Goal: Complete application form

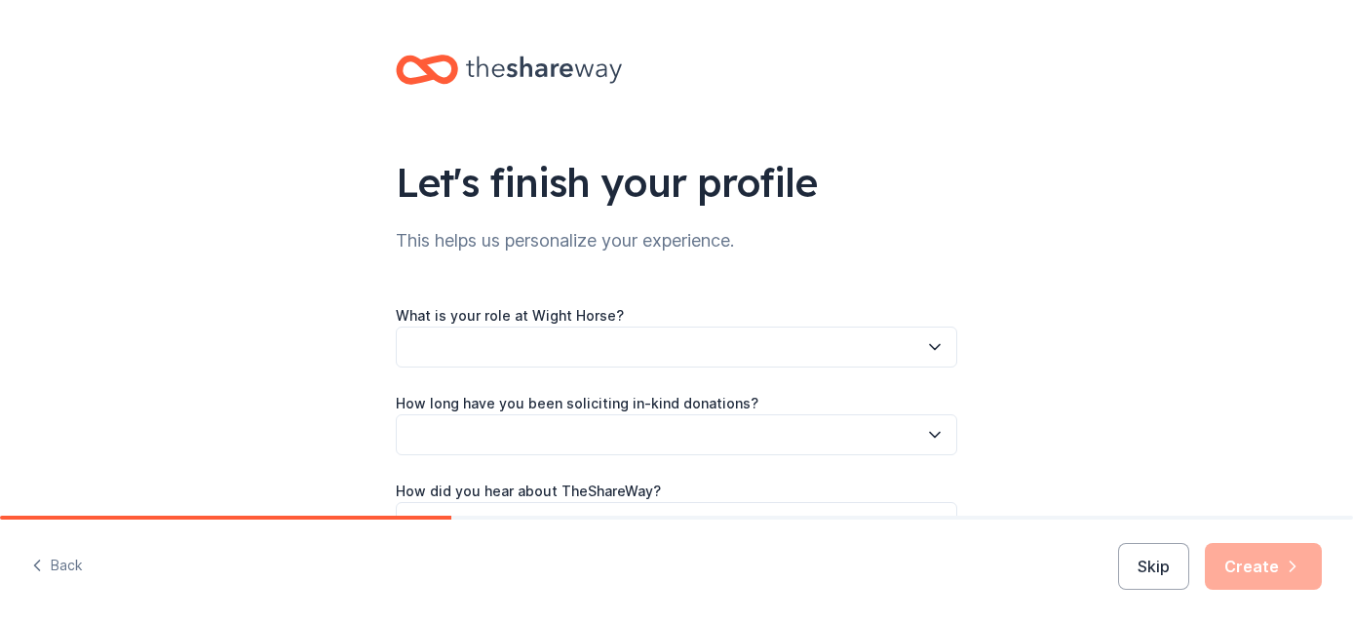
click at [973, 543] on div "Back Skip Create" at bounding box center [676, 570] width 1353 height 101
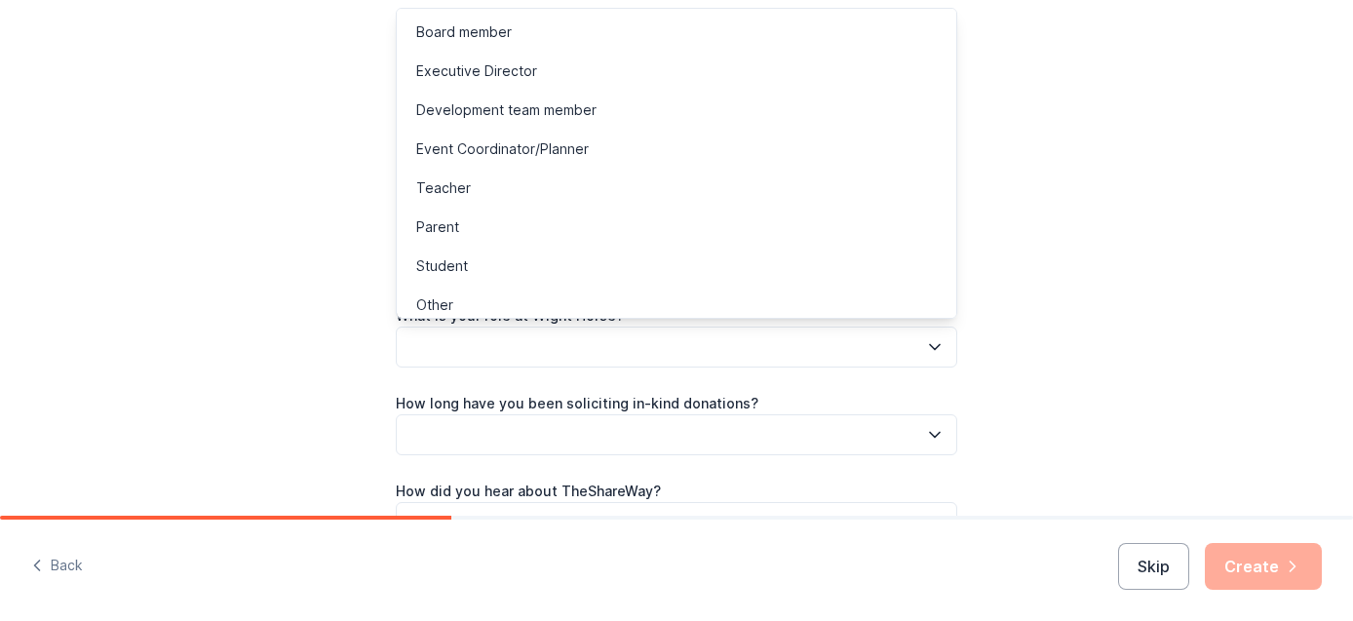
click at [926, 347] on icon "button" at bounding box center [934, 346] width 19 height 19
click at [520, 61] on div "Executive Director" at bounding box center [476, 70] width 121 height 23
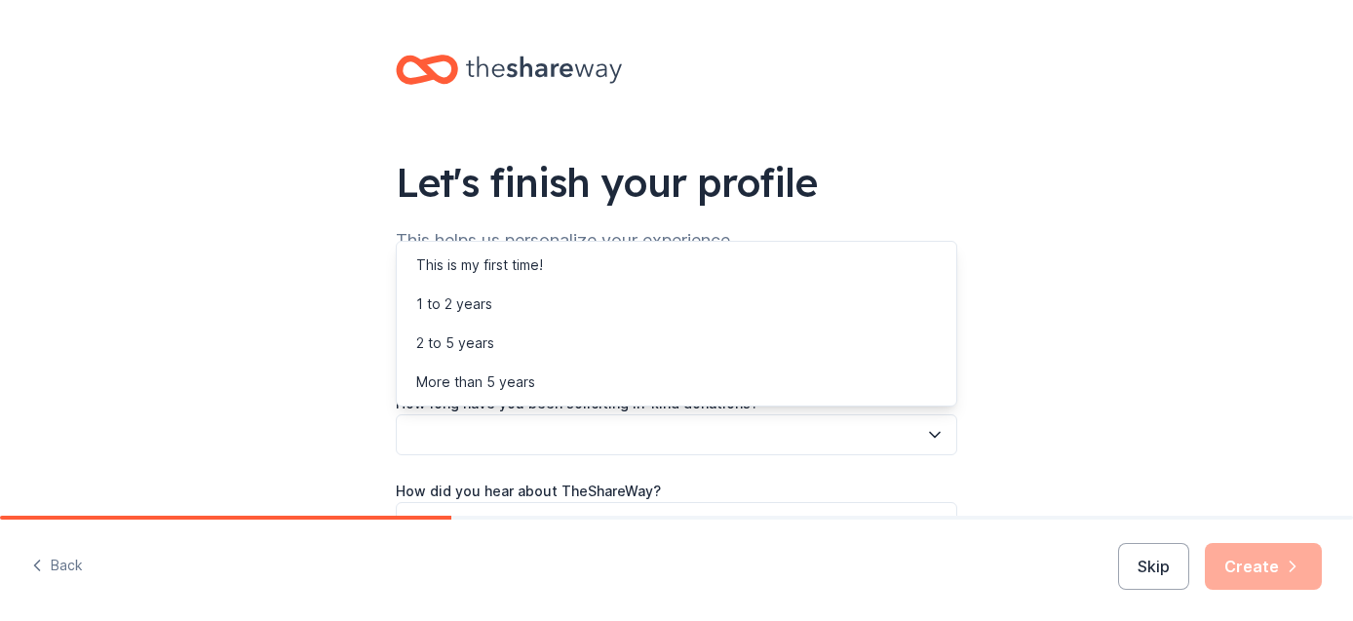
click at [685, 440] on button "button" at bounding box center [676, 434] width 561 height 41
click at [523, 346] on div "2 to 5 years" at bounding box center [677, 343] width 552 height 39
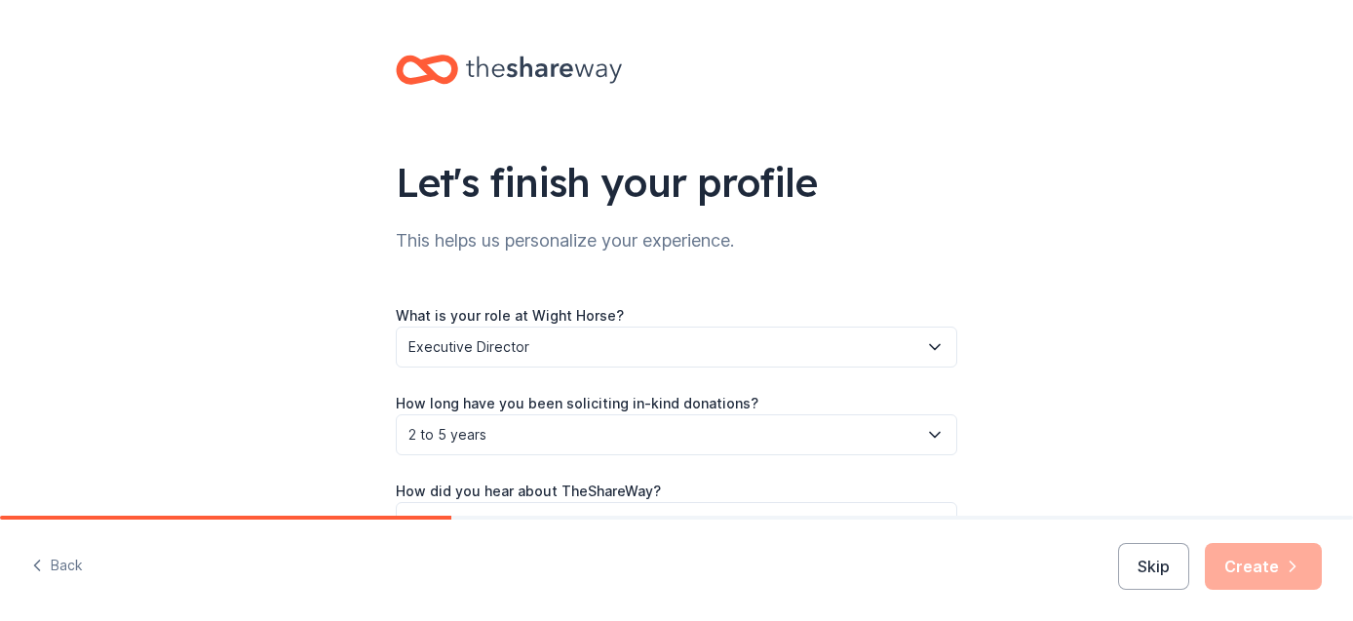
click at [808, 478] on div "What is your role at Wight Horse? Executive Director How long have you been sol…" at bounding box center [676, 423] width 561 height 240
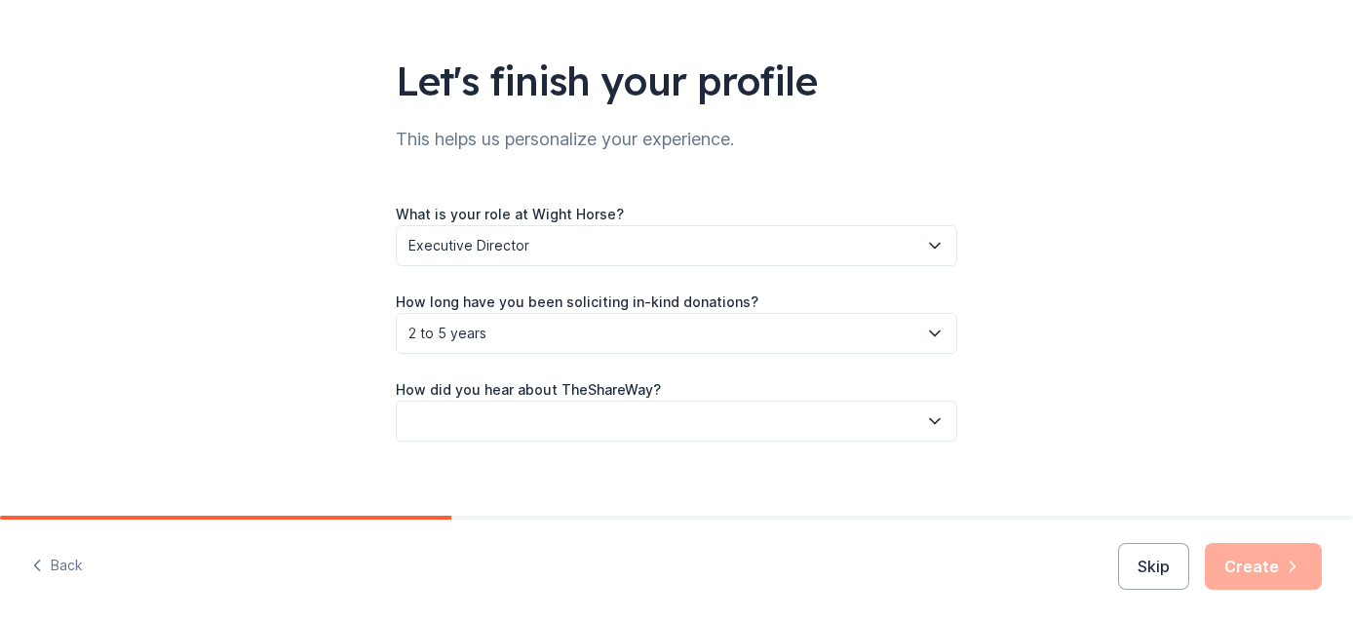
scroll to position [121, 0]
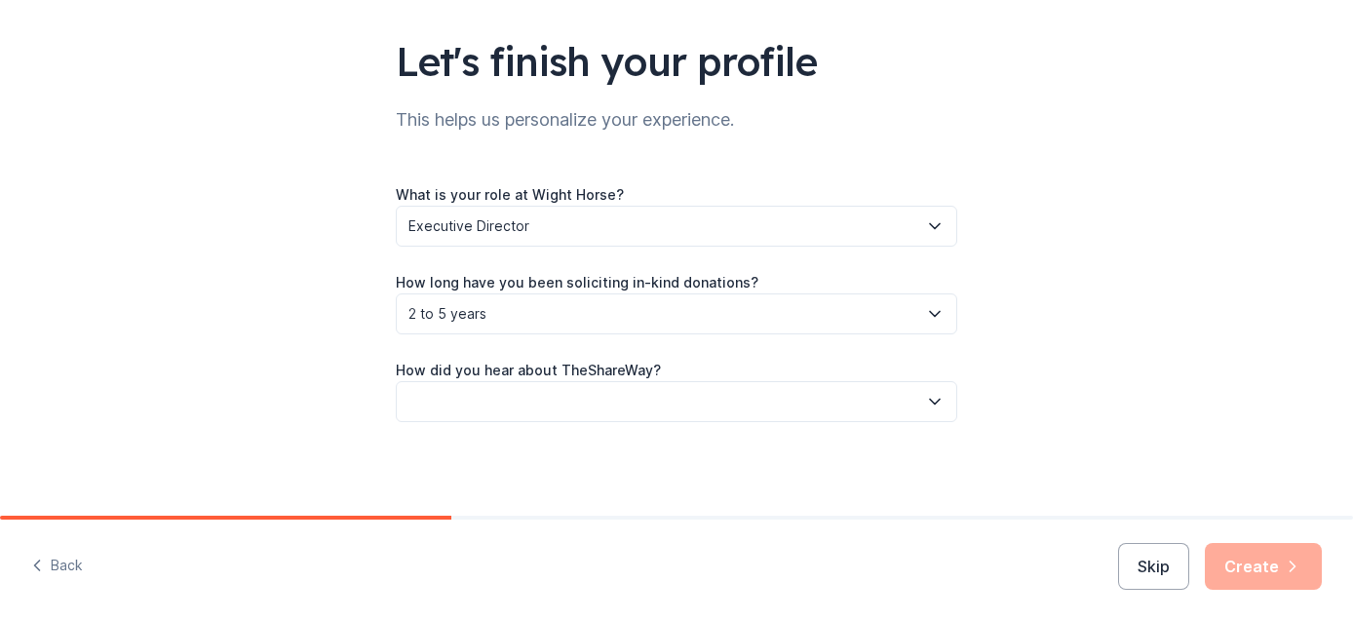
click at [813, 402] on button "button" at bounding box center [676, 401] width 561 height 41
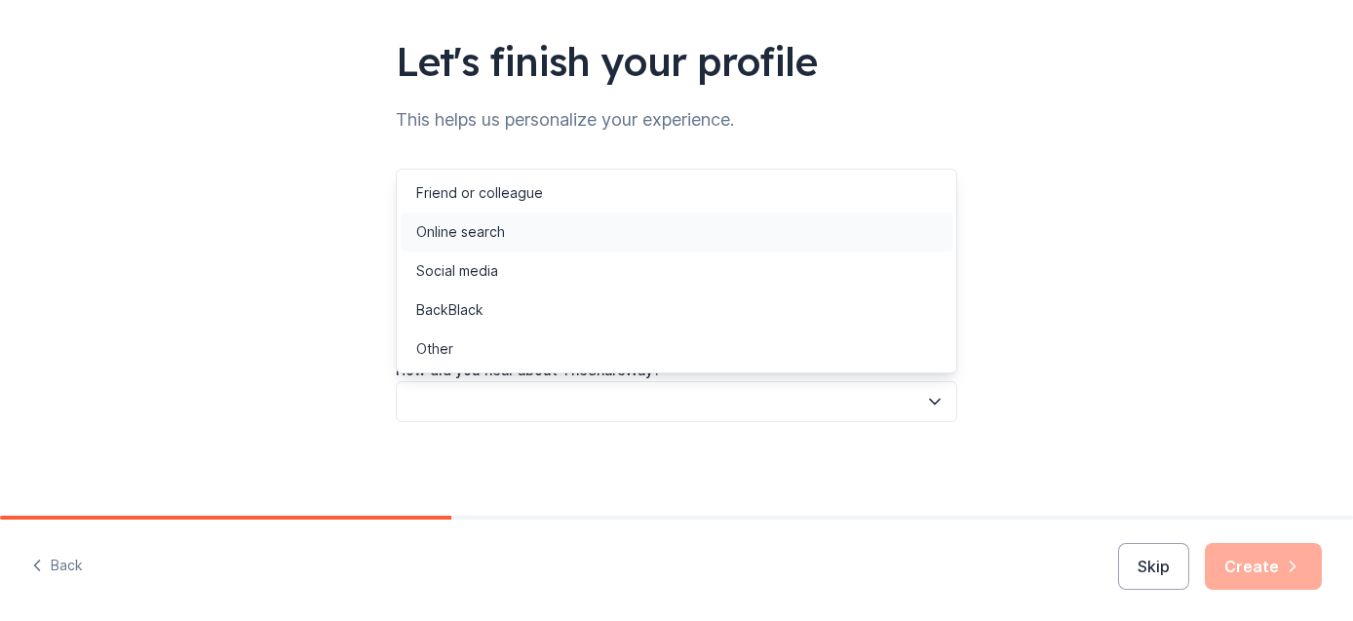
click at [542, 239] on div "Online search" at bounding box center [677, 232] width 552 height 39
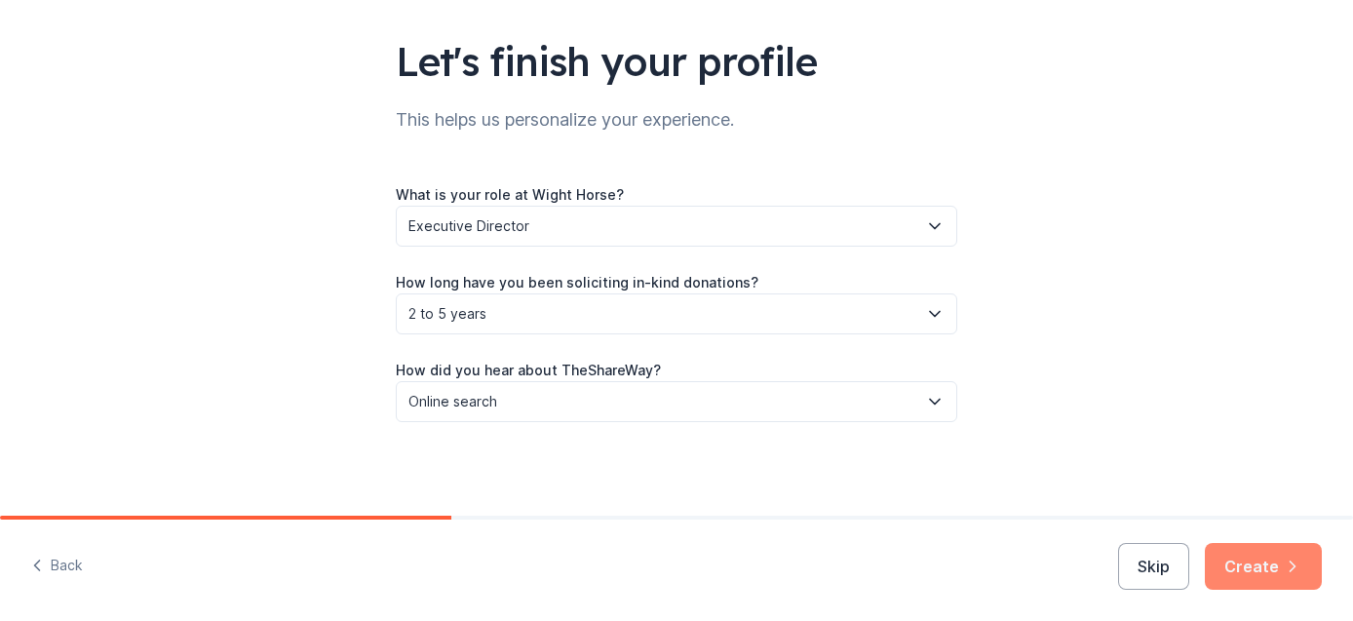
click at [1230, 552] on button "Create" at bounding box center [1263, 566] width 117 height 47
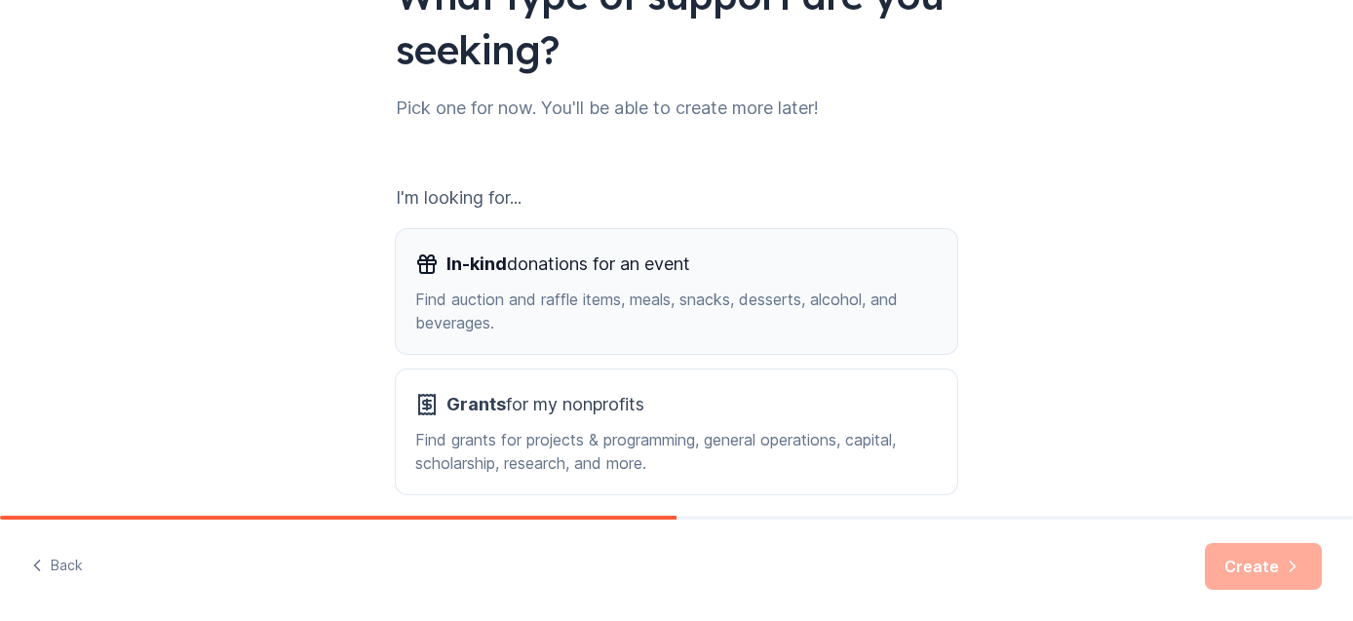
scroll to position [271, 0]
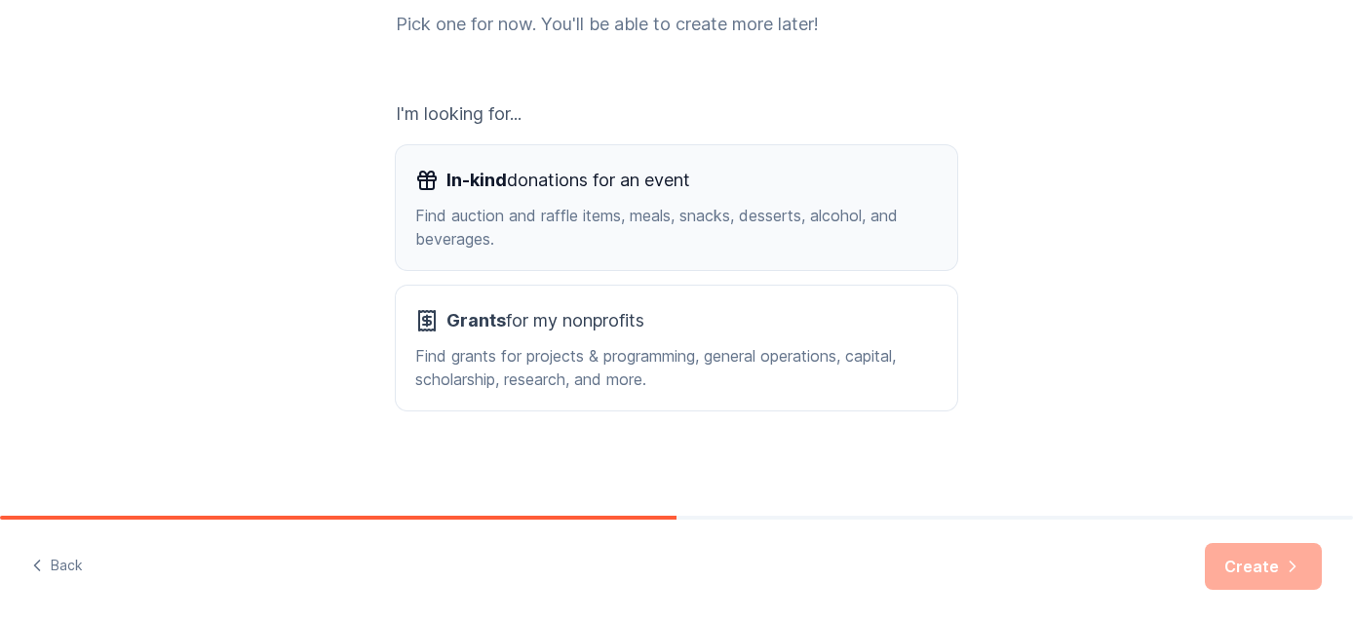
click at [766, 207] on div "Find auction and raffle items, meals, snacks, desserts, alcohol, and beverages." at bounding box center [676, 227] width 522 height 47
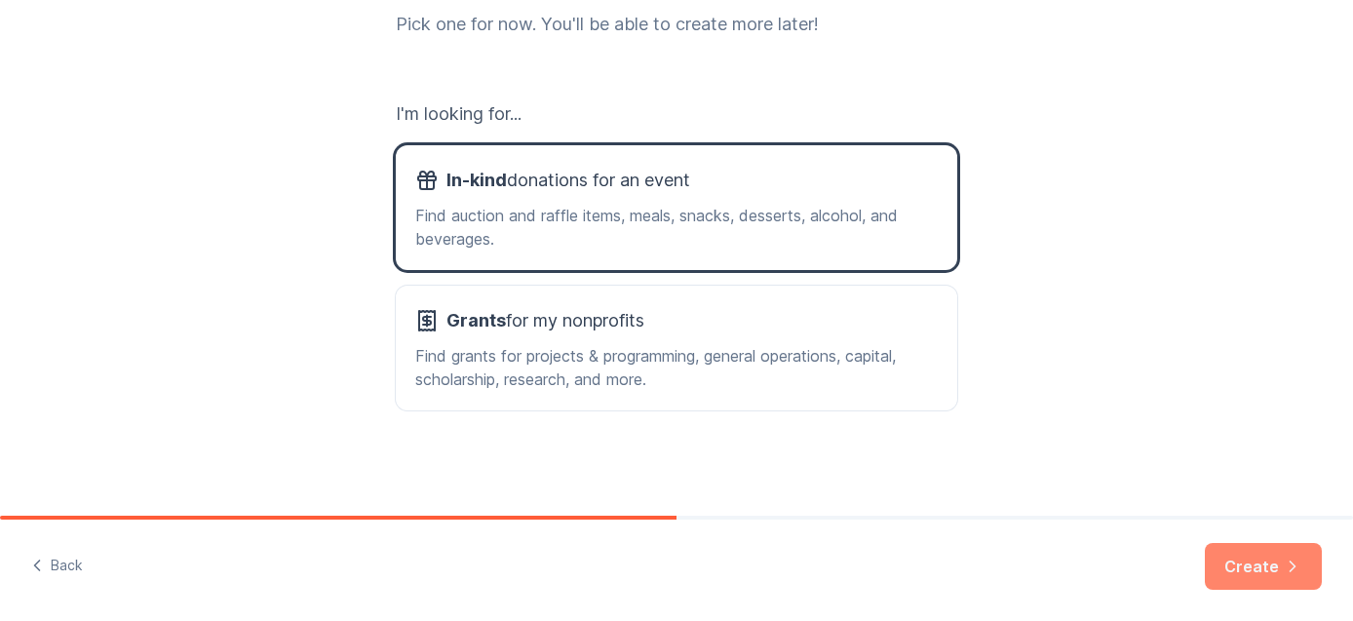
click at [1258, 575] on button "Create" at bounding box center [1263, 566] width 117 height 47
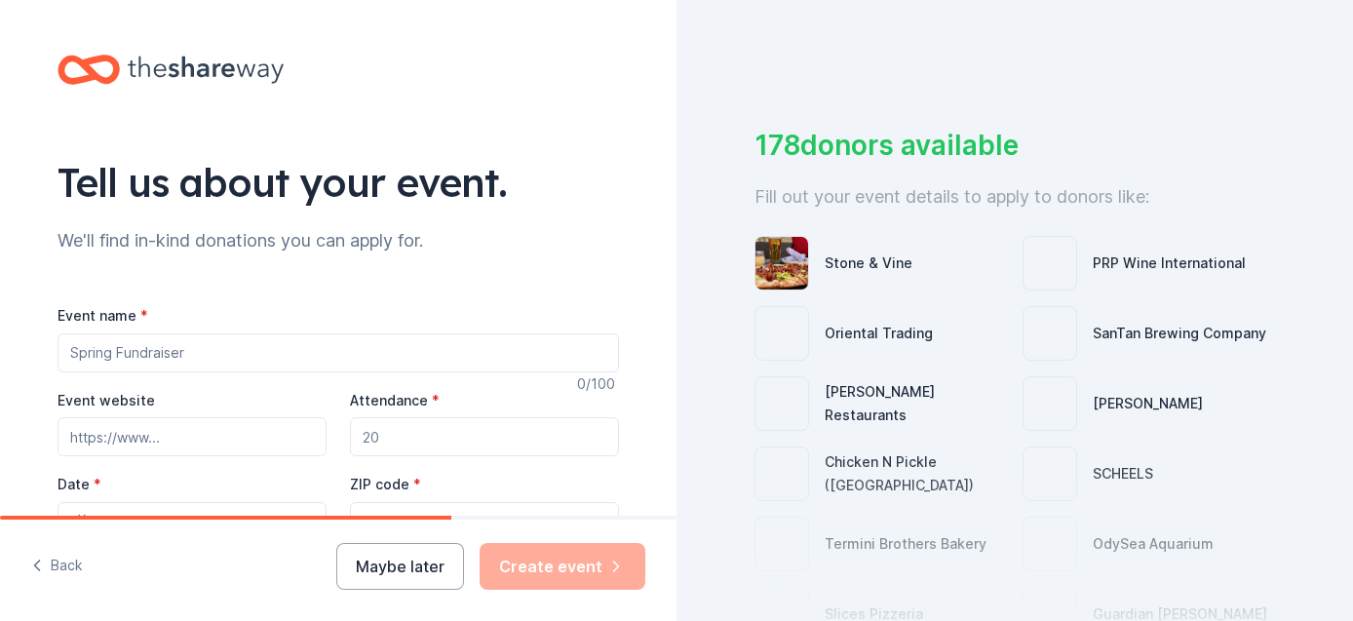
scroll to position [231, 0]
